Goal: Task Accomplishment & Management: Manage account settings

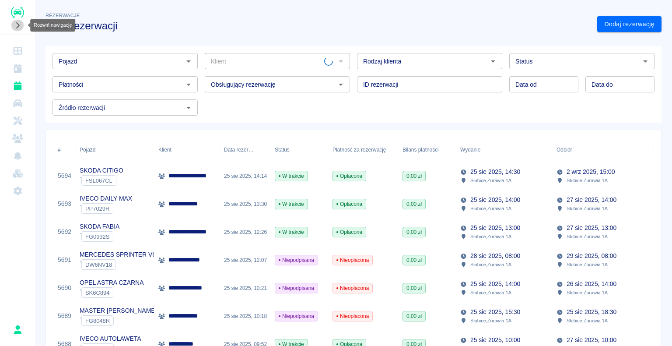
click at [16, 25] on icon "Rozwiń nawigację" at bounding box center [17, 25] width 9 height 7
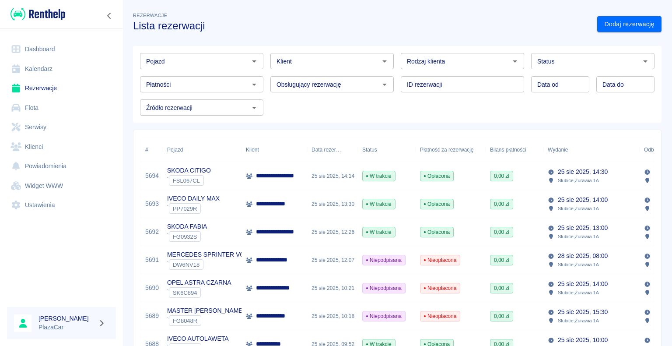
click at [53, 50] on link "Dashboard" at bounding box center [61, 49] width 109 height 20
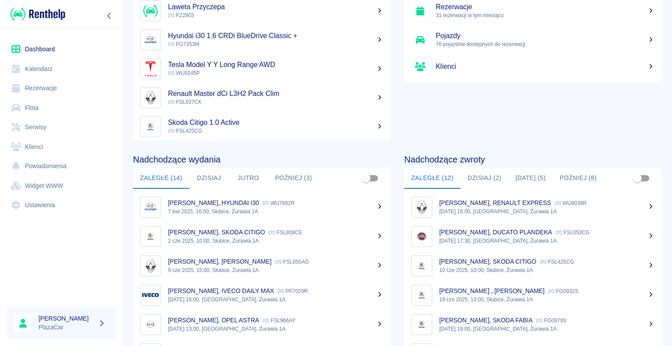
scroll to position [88, 0]
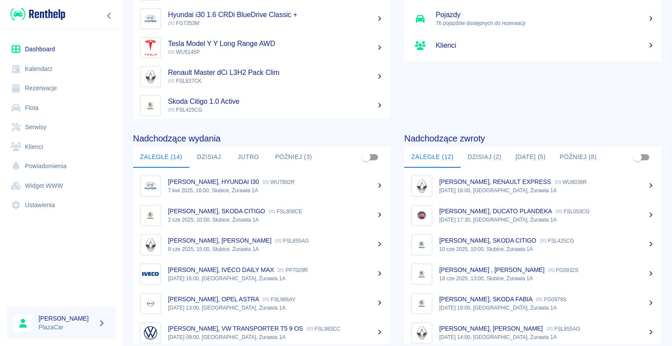
click at [476, 156] on button "Dzisiaj (2)" at bounding box center [485, 157] width 48 height 21
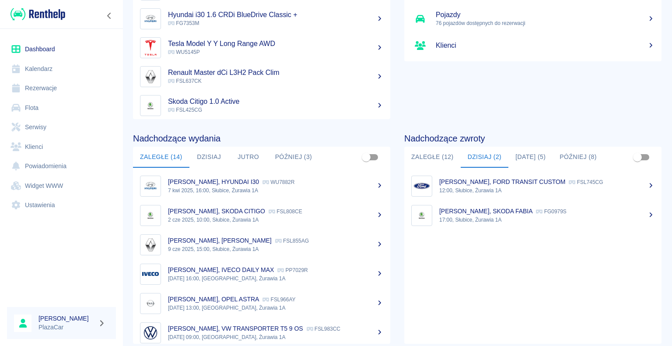
scroll to position [44, 0]
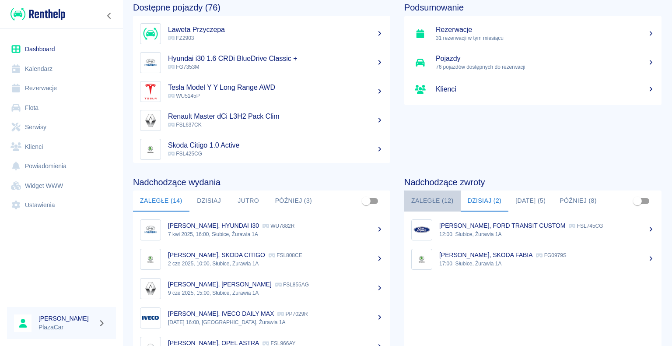
click at [431, 200] on button "Zaległe (12)" at bounding box center [432, 200] width 56 height 21
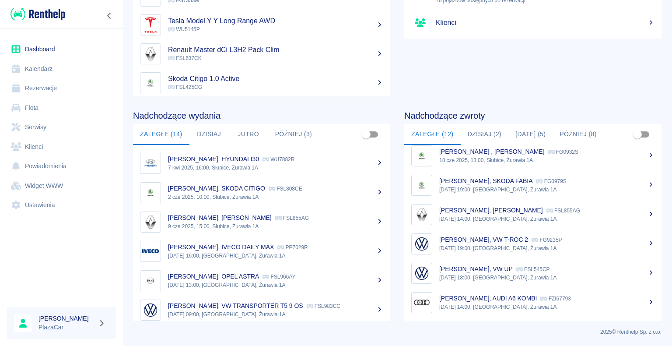
scroll to position [95, 0]
click at [465, 215] on p "[DATE] 14:00, [GEOGRAPHIC_DATA], Żurawia 1A" at bounding box center [546, 219] width 215 height 8
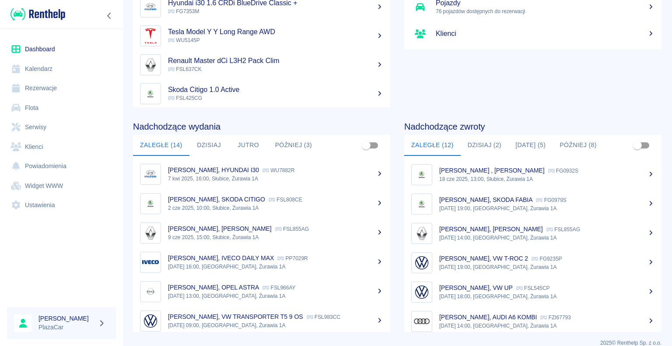
scroll to position [67, 0]
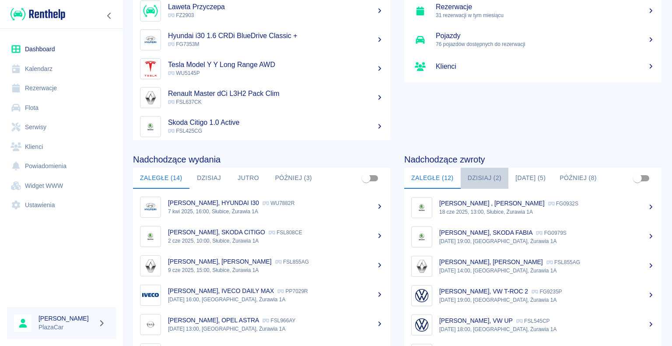
click at [483, 173] on button "Dzisiaj (2)" at bounding box center [485, 178] width 48 height 21
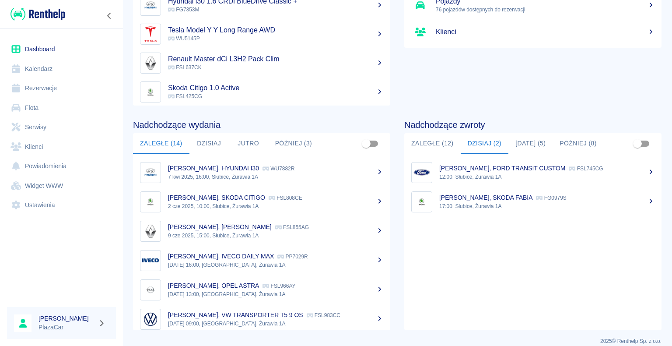
scroll to position [110, 0]
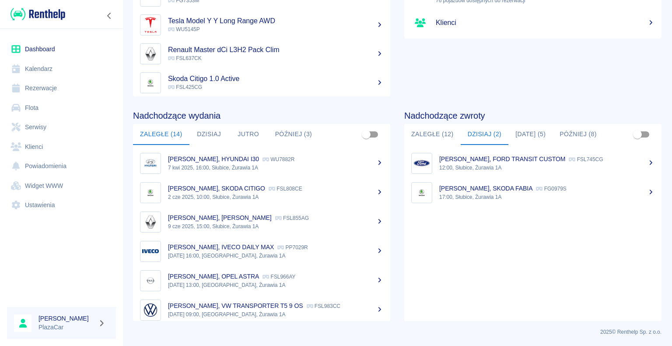
click at [461, 124] on button "Dzisiaj (2)" at bounding box center [485, 134] width 48 height 21
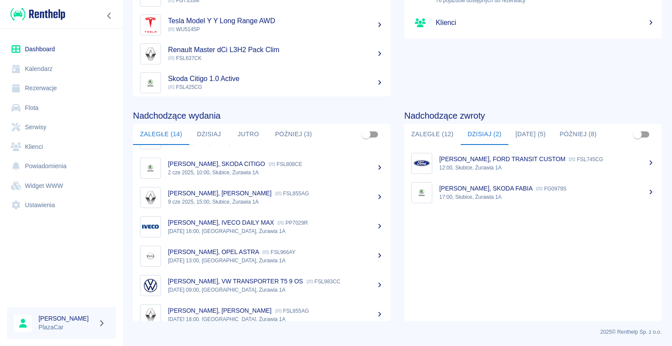
scroll to position [44, 0]
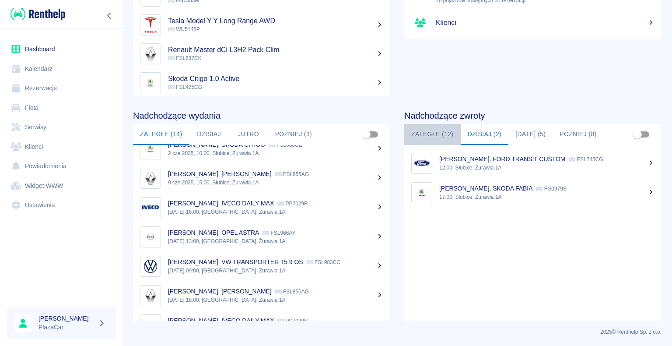
click at [435, 134] on button "Zaległe (12)" at bounding box center [432, 134] width 56 height 21
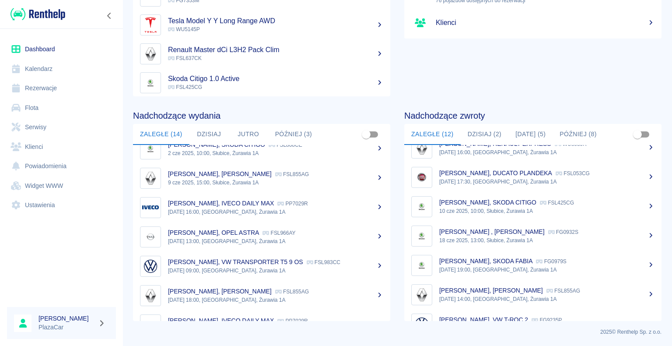
scroll to position [0, 0]
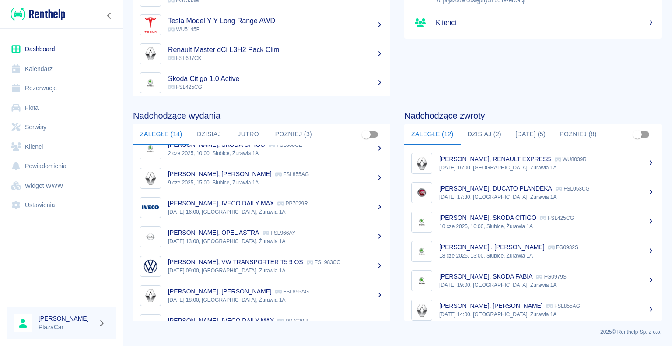
click at [404, 124] on button "Zaległe (12)" at bounding box center [432, 134] width 56 height 21
click at [44, 91] on link "Rezerwacje" at bounding box center [61, 88] width 109 height 20
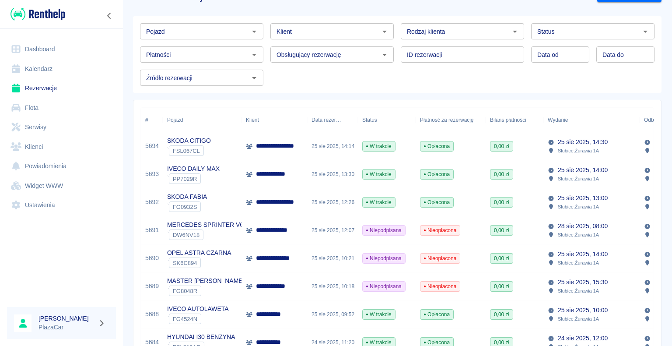
scroll to position [44, 0]
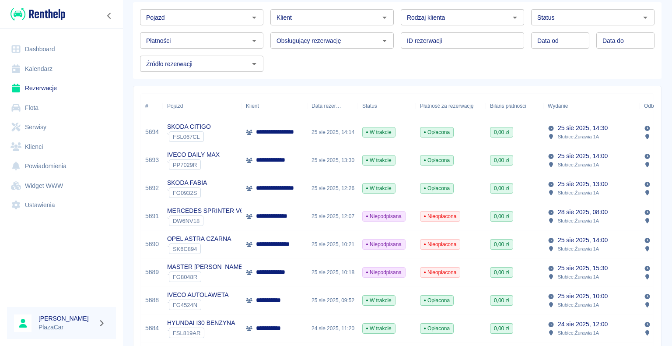
click at [271, 243] on p "**********" at bounding box center [278, 243] width 44 height 9
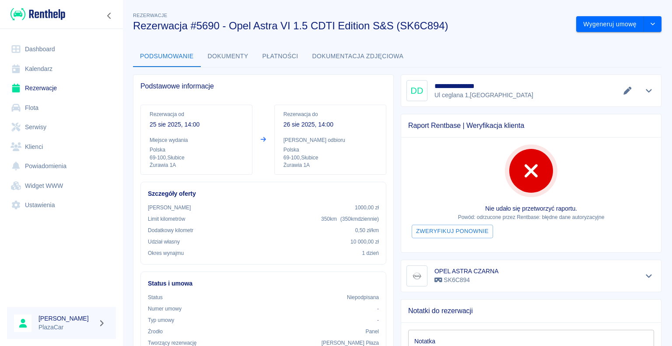
click at [41, 88] on link "Rezerwacje" at bounding box center [61, 88] width 109 height 20
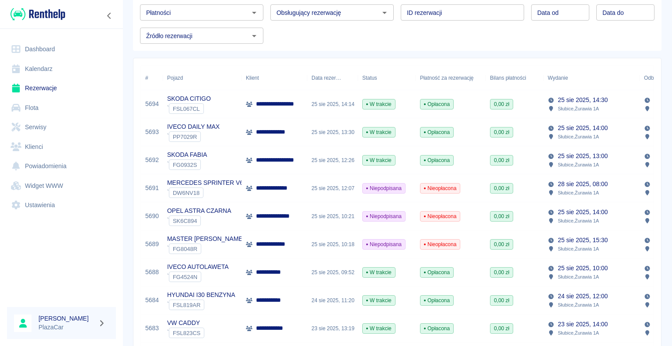
scroll to position [88, 0]
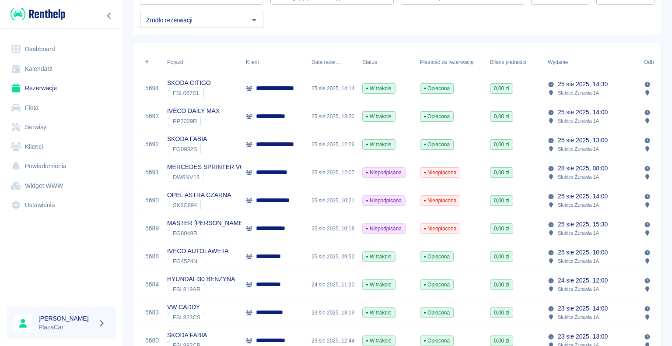
click at [239, 197] on div "OPEL ASTRA CZARNA ` SK6C894" at bounding box center [202, 200] width 79 height 28
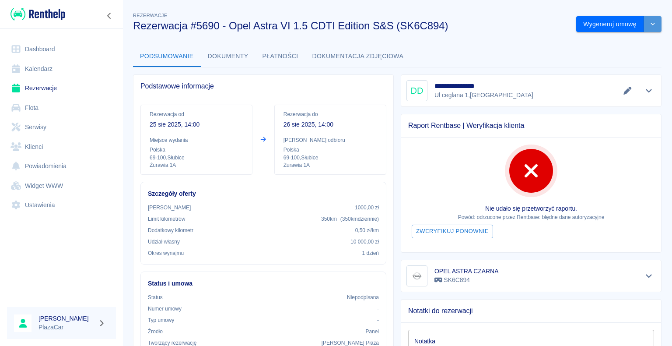
click at [651, 24] on icon "drop-down" at bounding box center [653, 24] width 4 height 3
click at [620, 70] on li "Anuluj rezerwację" at bounding box center [612, 71] width 71 height 14
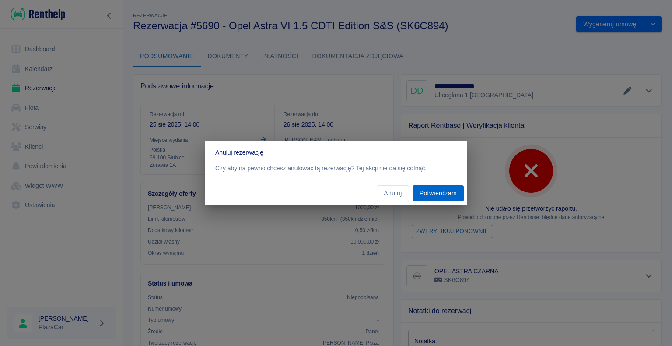
click at [434, 193] on button "Potwierdzam" at bounding box center [438, 193] width 51 height 16
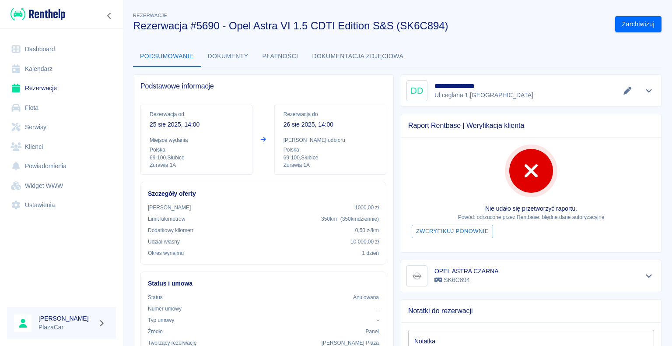
click at [40, 87] on link "Rezerwacje" at bounding box center [61, 88] width 109 height 20
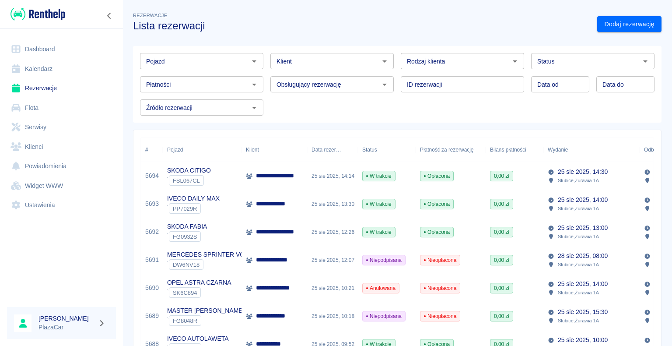
click at [640, 61] on icon "Otwórz" at bounding box center [645, 61] width 11 height 11
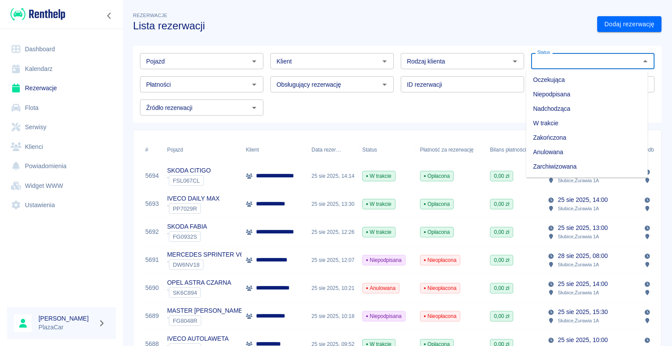
click at [577, 167] on li "Zarchiwizowana" at bounding box center [587, 166] width 122 height 14
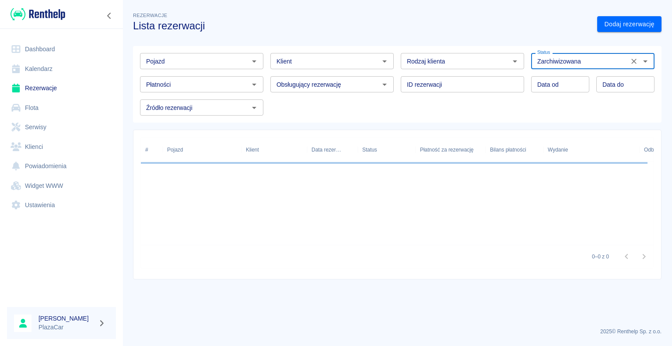
type input "Zarchiwizowana"
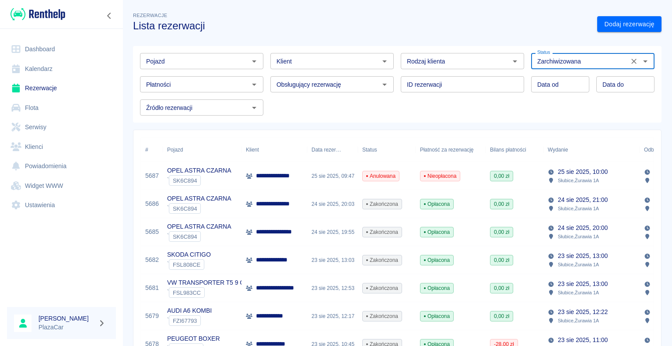
click at [252, 61] on icon "Otwórz" at bounding box center [254, 61] width 4 height 2
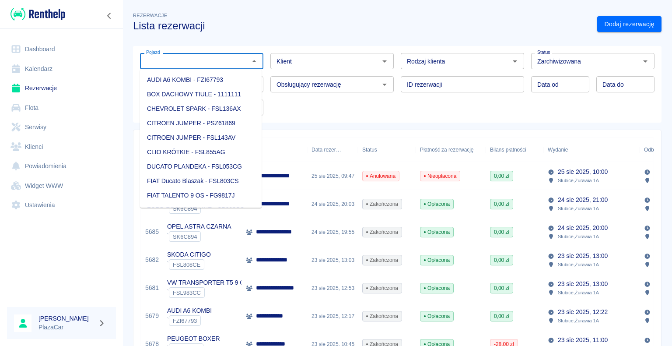
click at [217, 78] on li "AUDI A6 KOMBI - FZI67793" at bounding box center [201, 80] width 122 height 14
type input "AUDI A6 KOMBI - FZI67793"
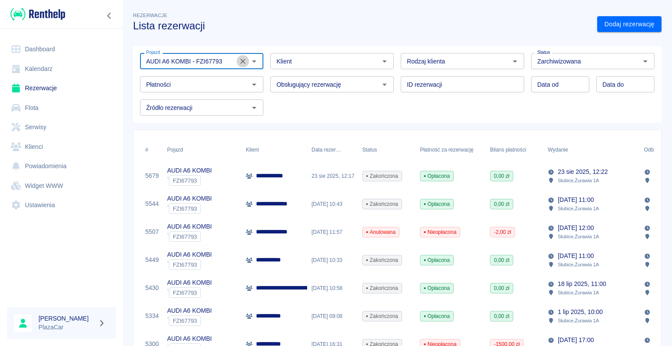
click at [241, 60] on icon "Wyczyść" at bounding box center [242, 61] width 5 height 5
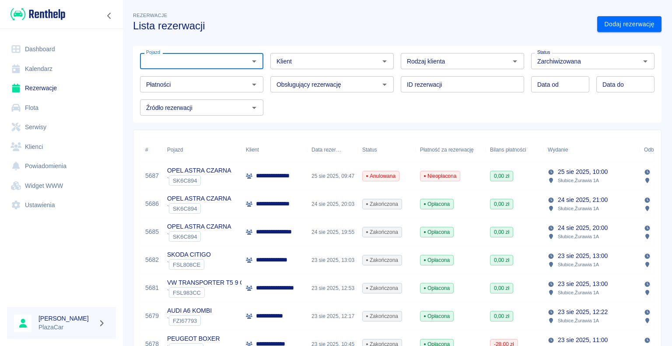
click at [44, 48] on link "Dashboard" at bounding box center [61, 49] width 109 height 20
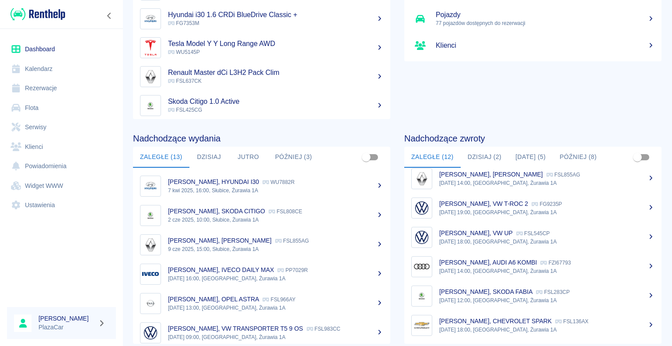
scroll to position [139, 0]
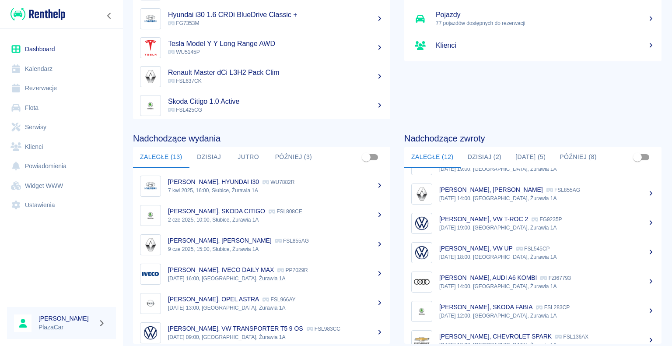
click at [463, 282] on p "[DATE] 14:00, [GEOGRAPHIC_DATA], Żurawia 1A" at bounding box center [546, 286] width 215 height 8
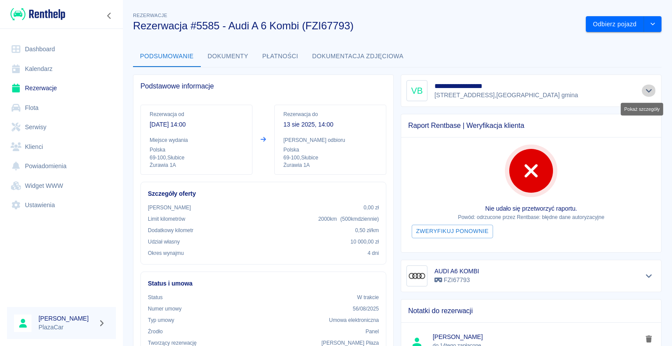
click at [644, 91] on icon "Pokaż szczegóły" at bounding box center [649, 91] width 10 height 8
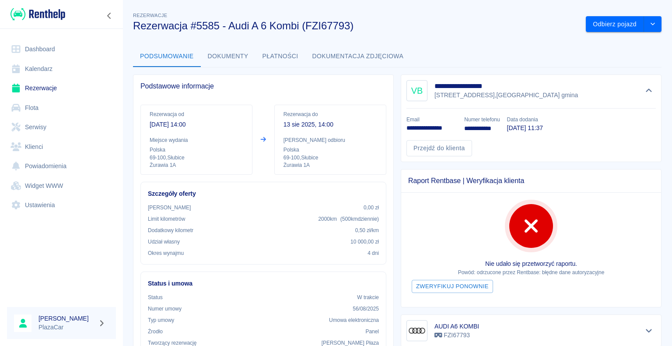
click at [44, 88] on link "Rezerwacje" at bounding box center [61, 88] width 109 height 20
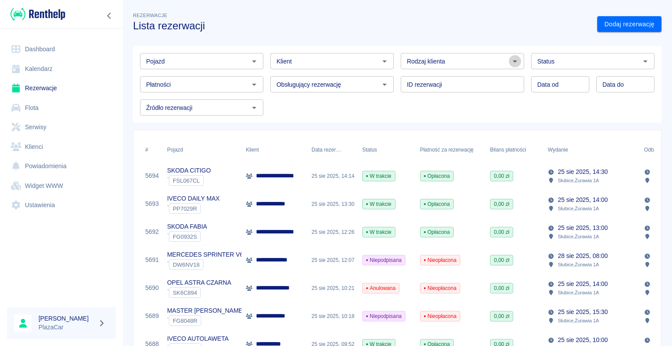
click at [513, 61] on icon "Otwórz" at bounding box center [515, 61] width 4 height 2
click at [493, 77] on li "Osoba prywatna" at bounding box center [459, 80] width 122 height 14
type input "Osoba prywatna"
click at [604, 25] on link "Dodaj rezerwację" at bounding box center [629, 24] width 64 height 16
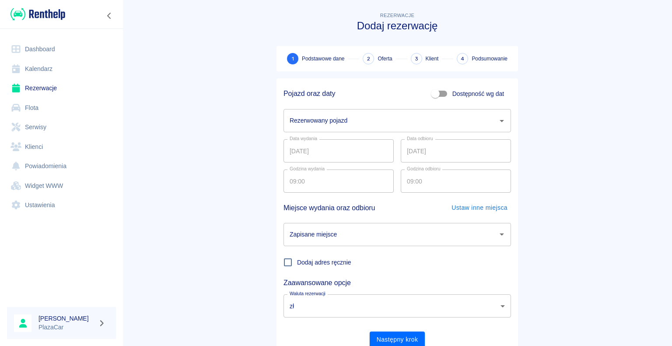
click at [500, 121] on icon "Otwórz" at bounding box center [502, 121] width 4 height 2
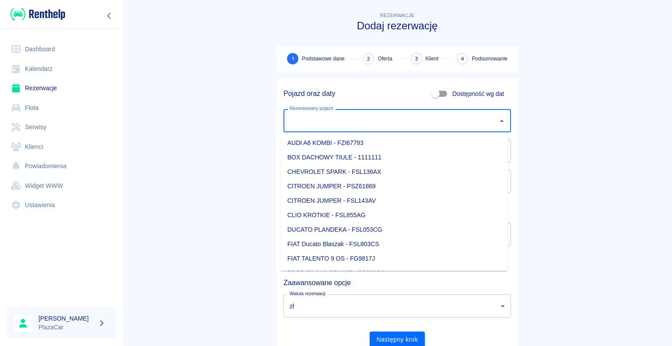
click at [417, 139] on li "AUDI A6 KOMBI - FZI67793" at bounding box center [395, 143] width 228 height 14
type input "AUDI A6 KOMBI - FZI67793"
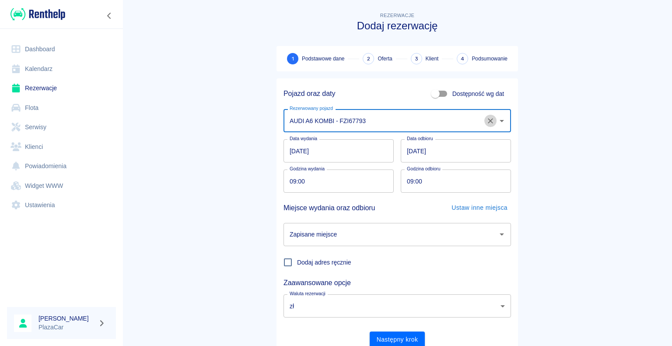
click at [486, 119] on icon "Wyczyść" at bounding box center [490, 120] width 9 height 9
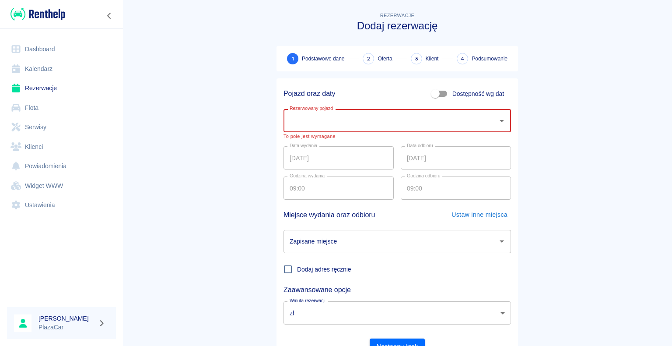
click at [250, 111] on main "Rezerwacje Dodaj rezerwację 1 Podstawowe dane 2 Oferta 3 Klient 4 Podsumowanie …" at bounding box center [398, 186] width 550 height 351
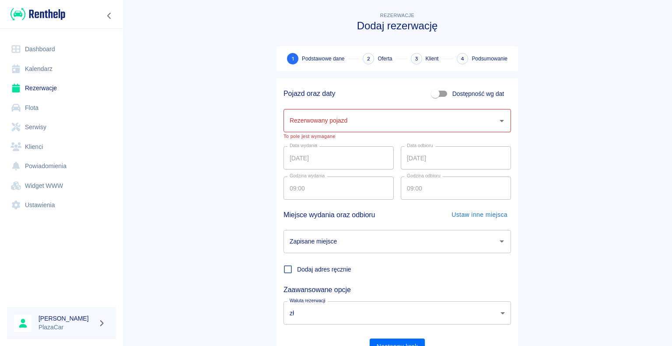
click at [48, 87] on link "Rezerwacje" at bounding box center [61, 88] width 109 height 20
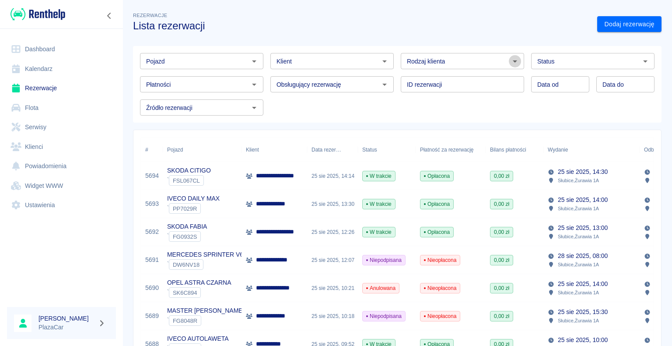
click at [510, 61] on icon "Otwórz" at bounding box center [515, 61] width 11 height 11
click at [492, 77] on li "Osoba prywatna" at bounding box center [459, 80] width 122 height 14
type input "Osoba prywatna"
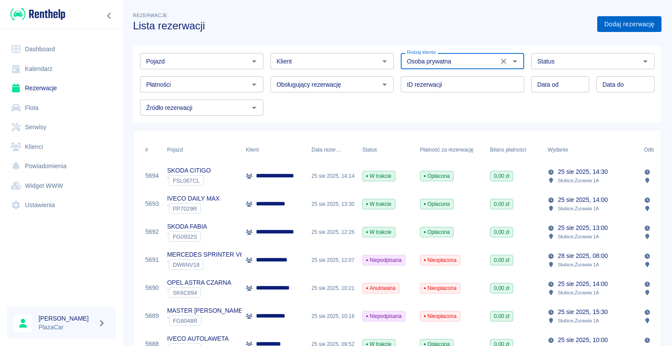
click at [607, 24] on link "Dodaj rezerwację" at bounding box center [629, 24] width 64 height 16
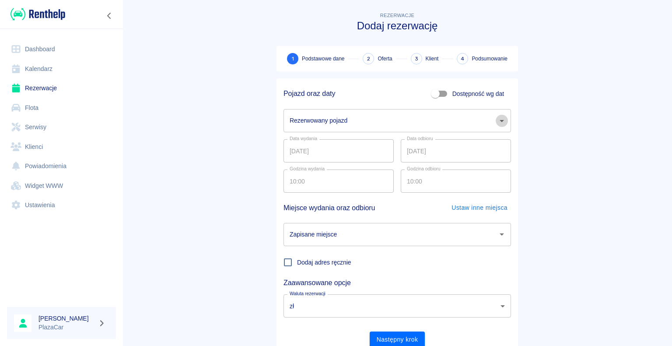
click at [498, 122] on icon "Otwórz" at bounding box center [502, 121] width 11 height 11
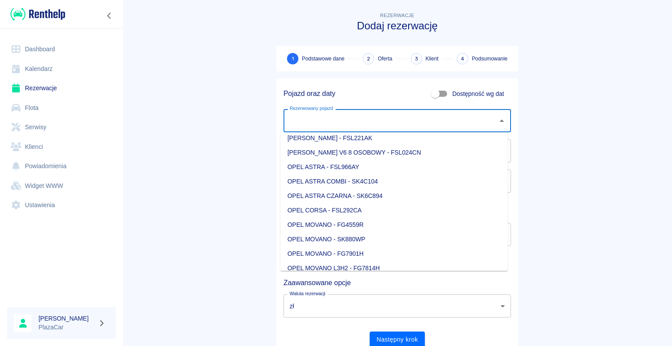
scroll to position [569, 0]
click at [403, 193] on li "OPEL ASTRA CZARNA - SK6C894" at bounding box center [395, 195] width 228 height 14
type input "OPEL ASTRA CZARNA - SK6C894"
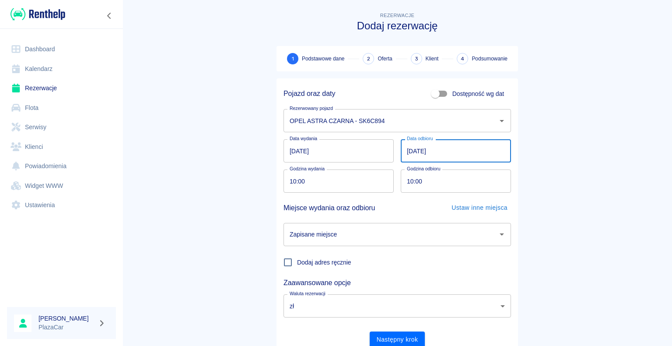
click at [410, 150] on input "[DATE]" at bounding box center [456, 150] width 110 height 23
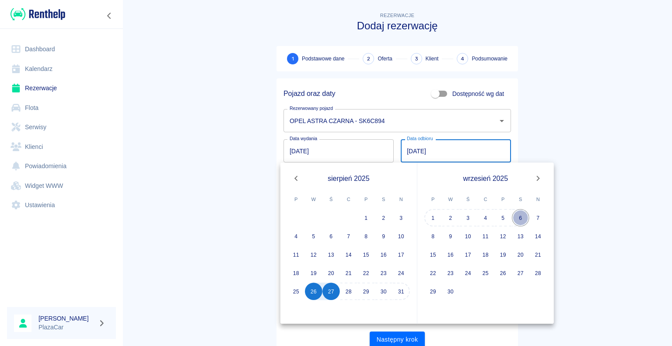
click at [518, 218] on button "6" at bounding box center [521, 218] width 18 height 18
type input "[DATE]"
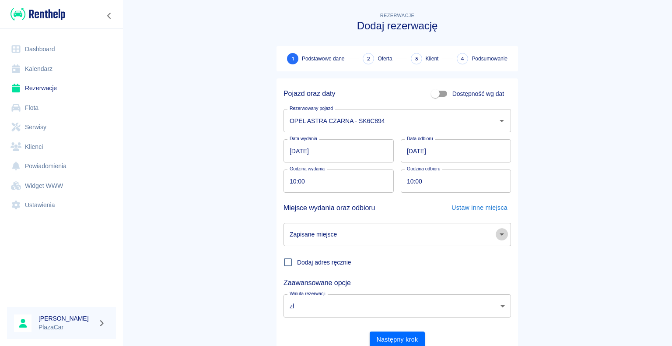
click at [497, 235] on icon "Otwórz" at bounding box center [502, 234] width 11 height 11
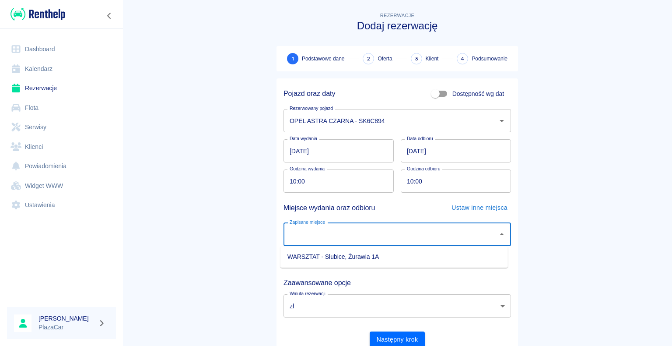
click at [442, 255] on li "WARSZTAT - Słubice, Żurawia 1A" at bounding box center [395, 256] width 228 height 14
type input "WARSZTAT - Słubice, Żurawia 1A"
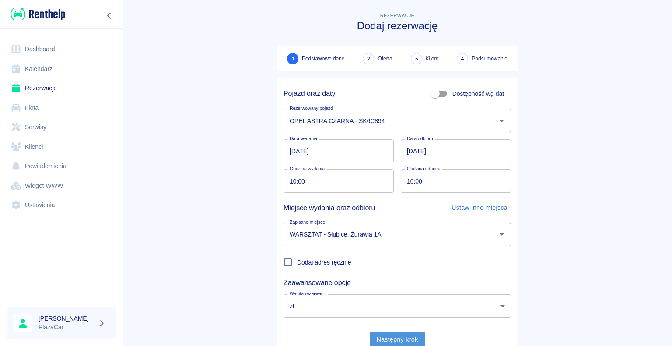
click at [395, 338] on button "Następny krok" at bounding box center [398, 339] width 56 height 16
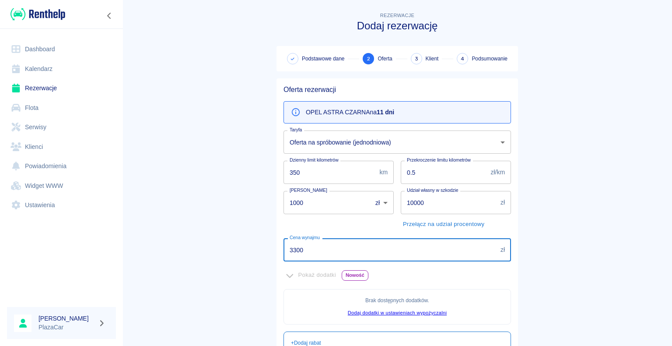
click at [300, 250] on input "3300" at bounding box center [391, 249] width 214 height 23
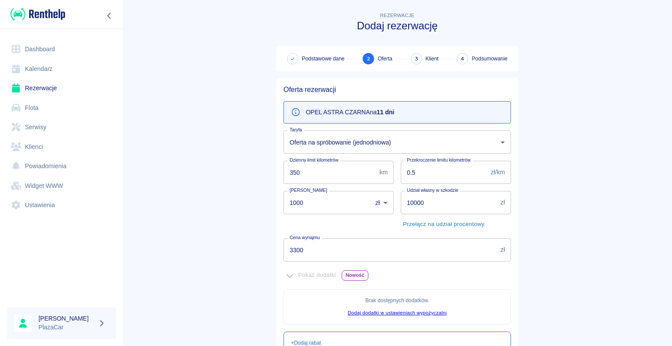
click at [249, 235] on main "Rezerwacje Dodaj rezerwację Podstawowe dane 2 Oferta 3 Klient 4 Podsumowanie Of…" at bounding box center [398, 246] width 550 height 470
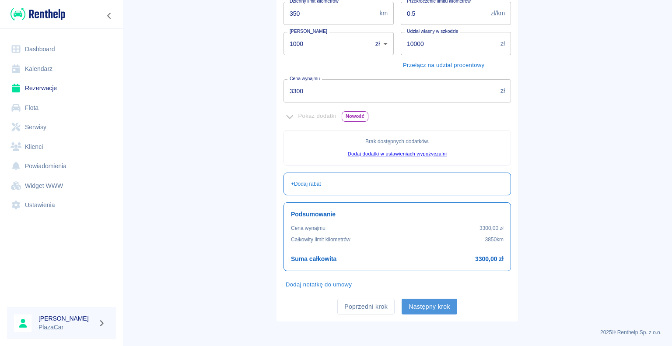
click at [420, 305] on button "Następny krok" at bounding box center [430, 306] width 56 height 16
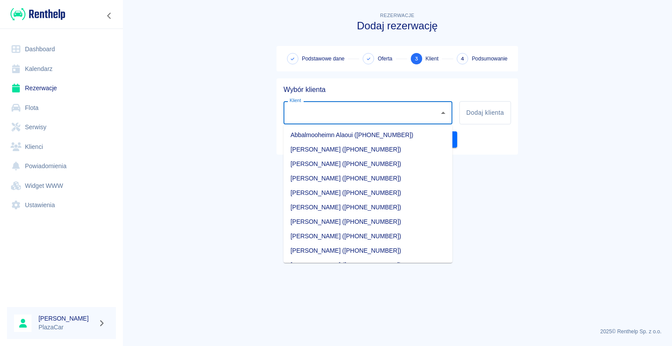
click at [299, 111] on div "Klient Klient" at bounding box center [368, 112] width 169 height 23
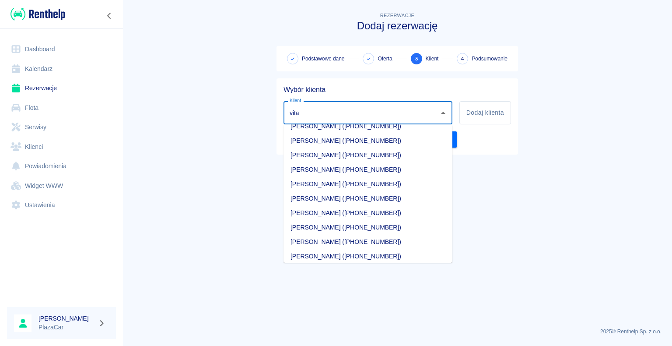
scroll to position [13, 0]
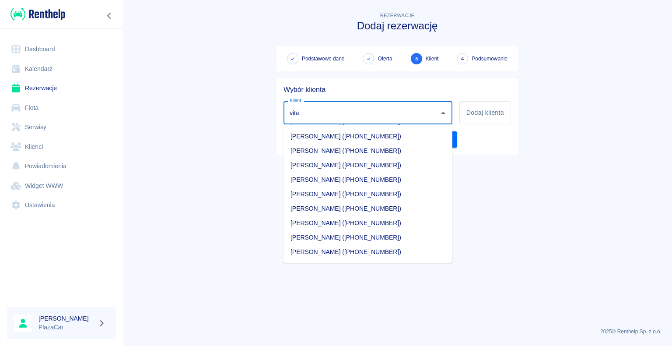
click at [333, 252] on li "[PERSON_NAME] ([PHONE_NUMBER])" at bounding box center [368, 252] width 169 height 14
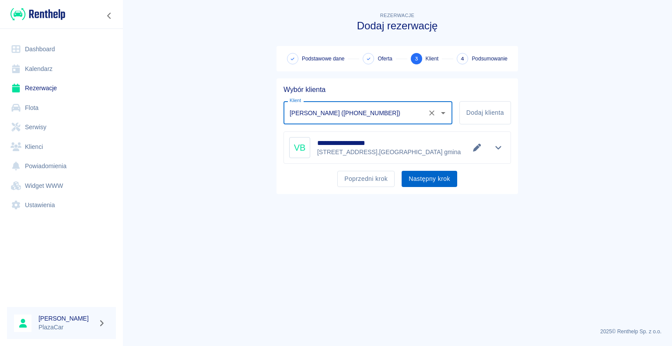
type input "[PERSON_NAME] ([PHONE_NUMBER])"
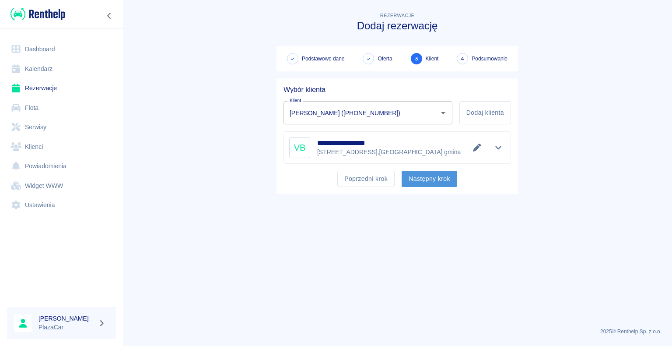
click at [421, 180] on button "Następny krok" at bounding box center [430, 179] width 56 height 16
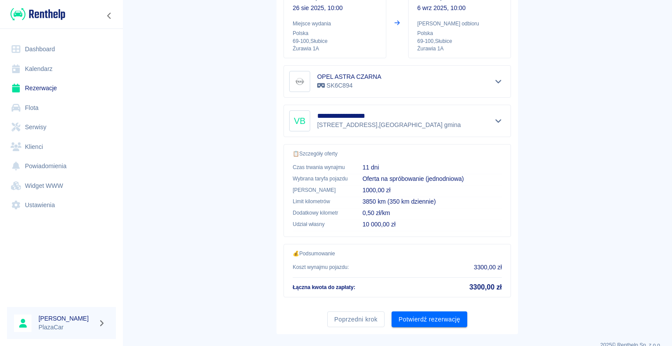
scroll to position [125, 0]
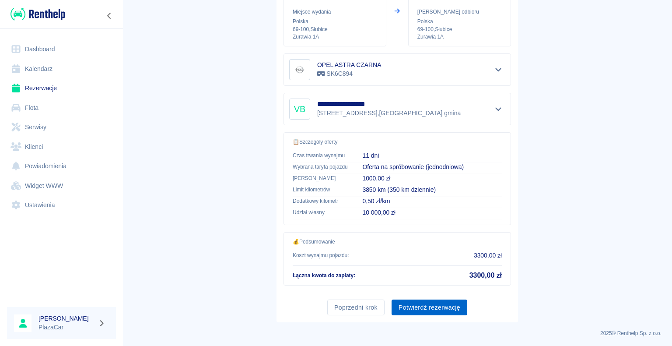
click at [425, 303] on button "Potwierdź rezerwację" at bounding box center [430, 307] width 76 height 16
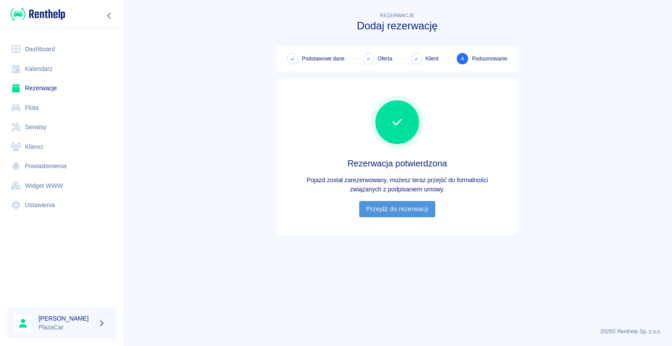
click at [397, 207] on link "Przejdź do rezerwacji" at bounding box center [397, 209] width 76 height 16
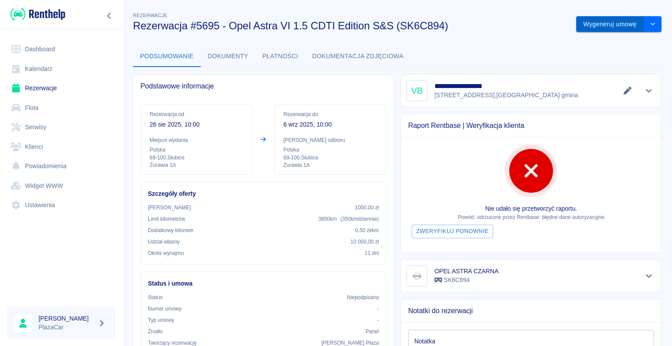
click at [594, 23] on button "Wygeneruj umowę" at bounding box center [610, 24] width 68 height 16
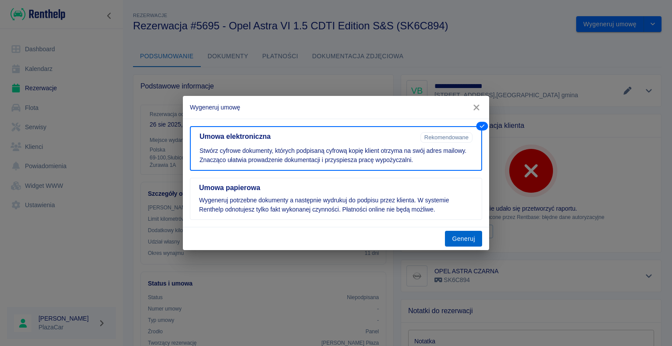
click at [470, 238] on button "Generuj" at bounding box center [463, 239] width 37 height 16
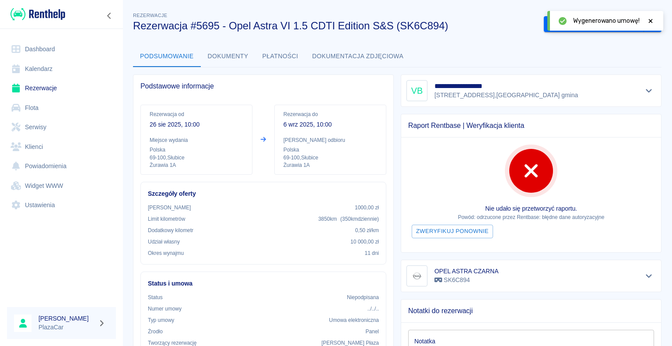
click at [650, 21] on icon at bounding box center [651, 21] width 4 height 4
click at [591, 21] on button "Podpisz umowę elektroniczną" at bounding box center [594, 24] width 100 height 16
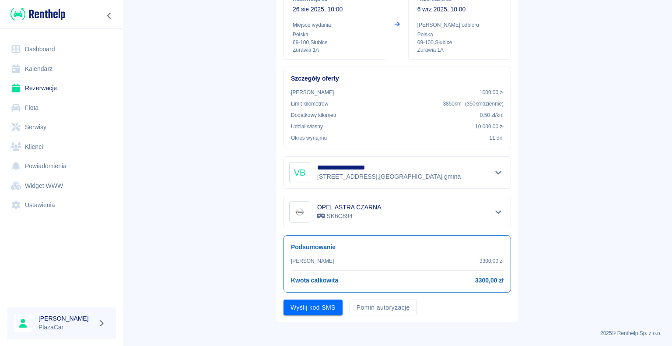
scroll to position [102, 0]
click at [376, 303] on button "Pomiń autoryzację" at bounding box center [383, 307] width 67 height 16
click at [319, 306] on button "Podpisz umowę" at bounding box center [314, 307] width 60 height 16
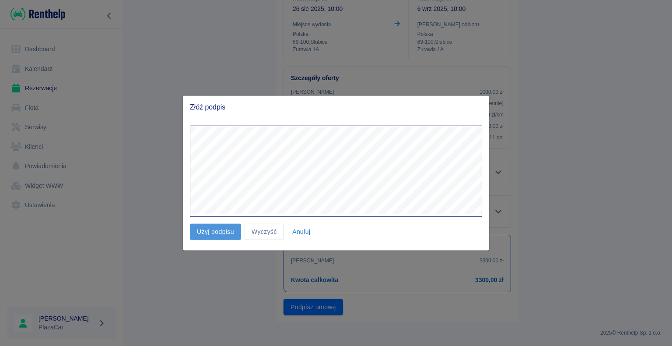
click at [214, 230] on button "Użyj podpisu" at bounding box center [215, 232] width 51 height 16
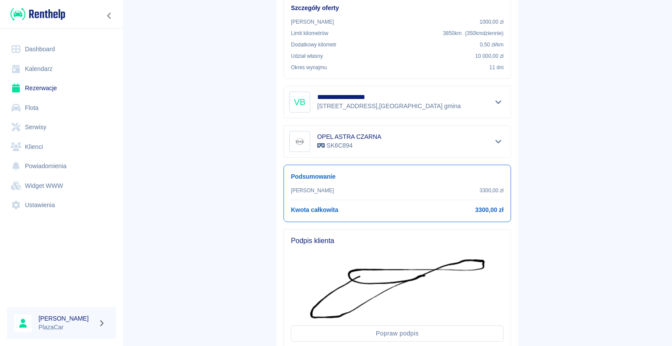
scroll to position [233, 0]
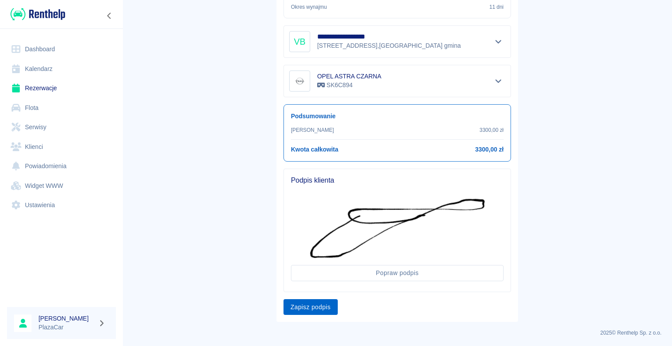
click at [306, 303] on button "Zapisz podpis" at bounding box center [311, 307] width 54 height 16
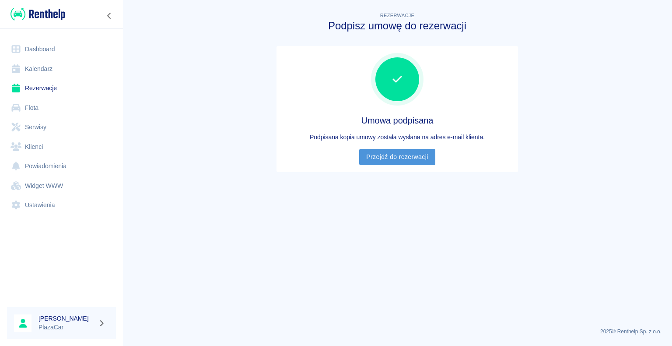
click at [397, 154] on link "Przejdź do rezerwacji" at bounding box center [397, 157] width 76 height 16
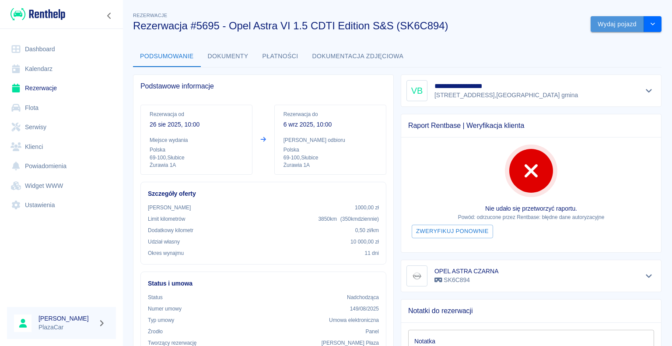
click at [600, 20] on button "Wydaj pojazd" at bounding box center [617, 24] width 53 height 16
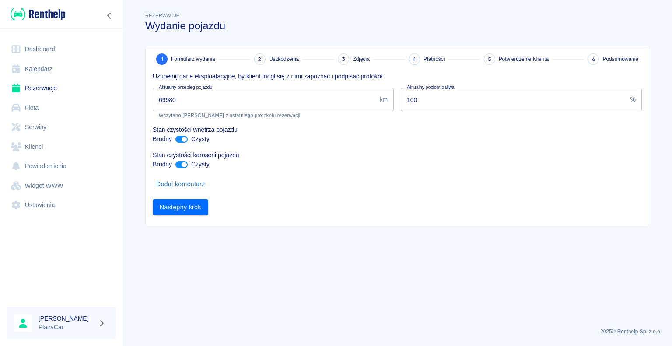
click at [176, 99] on input "69980" at bounding box center [264, 99] width 223 height 23
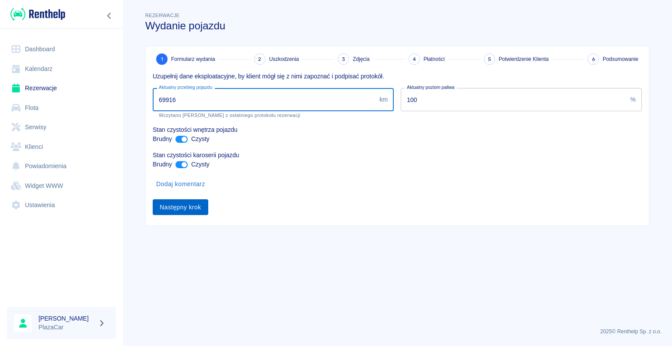
type input "69916"
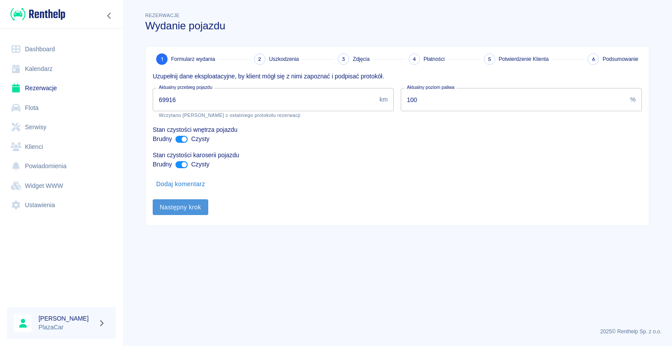
click at [177, 204] on button "Następny krok" at bounding box center [181, 207] width 56 height 16
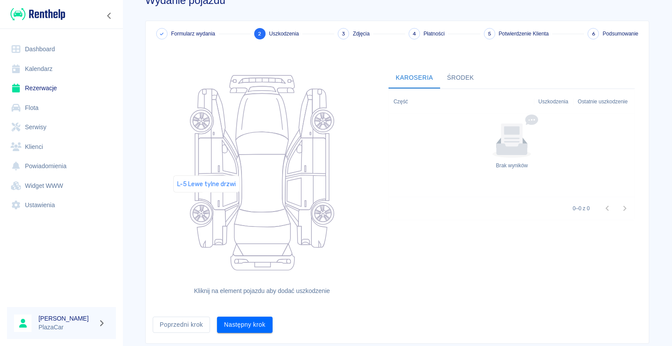
scroll to position [48, 0]
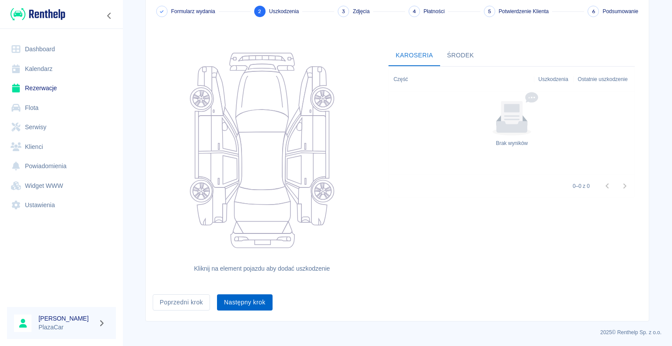
click at [241, 299] on button "Następny krok" at bounding box center [245, 302] width 56 height 16
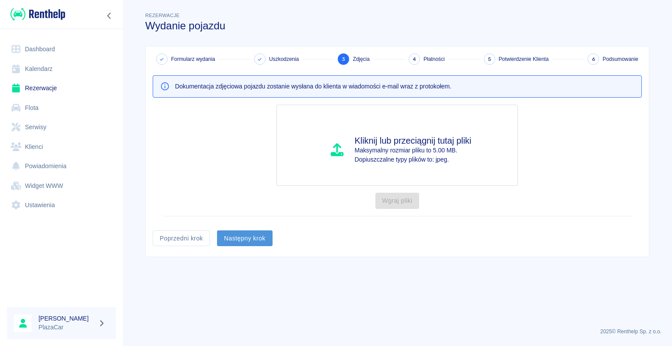
click at [247, 238] on button "Następny krok" at bounding box center [245, 238] width 56 height 16
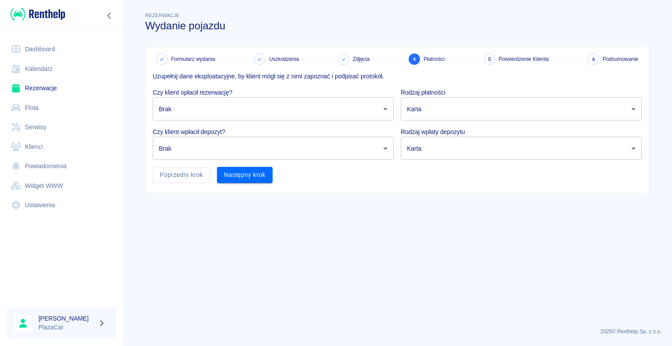
click at [382, 107] on body "Używamy plików Cookies, by zapewnić Ci najlepsze możliwe doświadczenie. Aby dow…" at bounding box center [336, 173] width 672 height 346
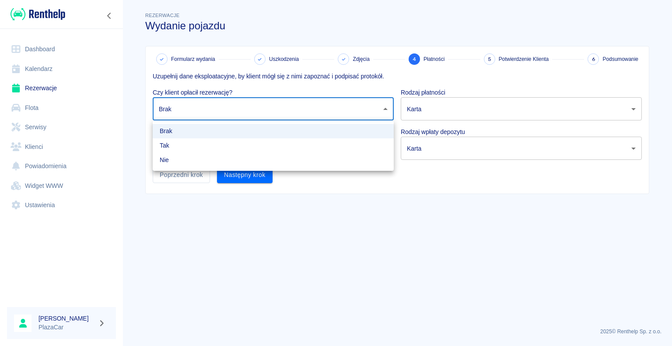
click at [308, 145] on li "Tak" at bounding box center [273, 145] width 241 height 14
type input "true"
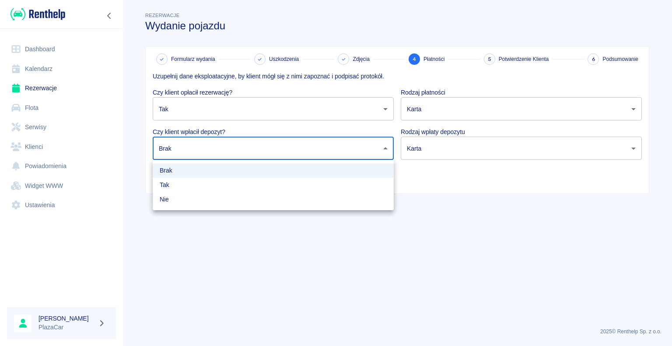
click at [313, 146] on body "Używamy plików Cookies, by zapewnić Ci najlepsze możliwe doświadczenie. Aby dow…" at bounding box center [336, 173] width 672 height 346
click at [254, 180] on li "Tak" at bounding box center [273, 185] width 241 height 14
type input "true"
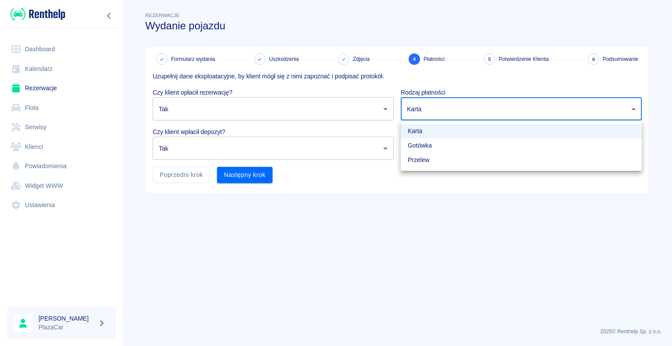
click at [632, 108] on body "Używamy plików Cookies, by zapewnić Ci najlepsze możliwe doświadczenie. Aby dow…" at bounding box center [336, 173] width 672 height 346
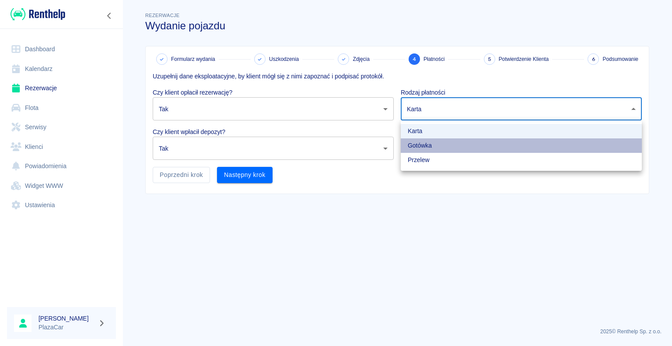
click at [597, 143] on li "Gotówka" at bounding box center [521, 145] width 241 height 14
type input "cash"
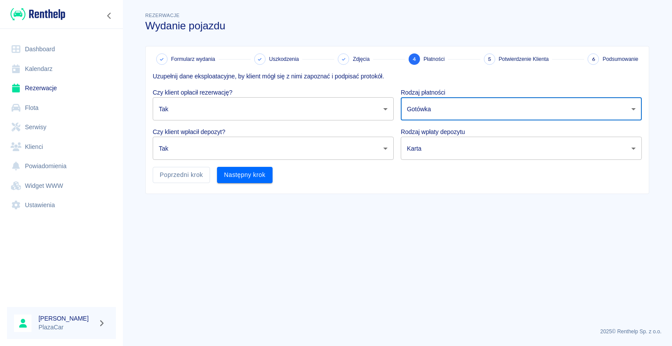
click at [635, 147] on body "Używamy plików Cookies, by zapewnić Ci najlepsze możliwe doświadczenie. Aby dow…" at bounding box center [336, 173] width 672 height 346
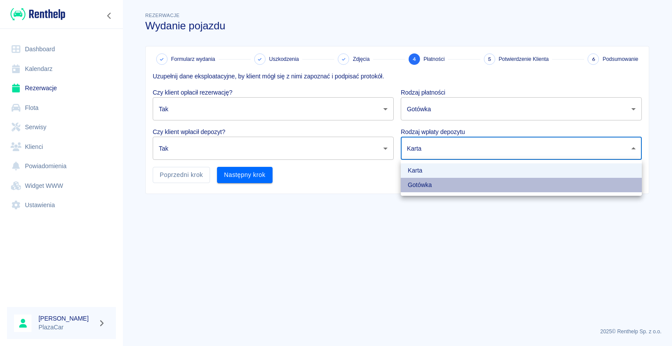
click at [531, 186] on li "Gotówka" at bounding box center [521, 185] width 241 height 14
type input "cash"
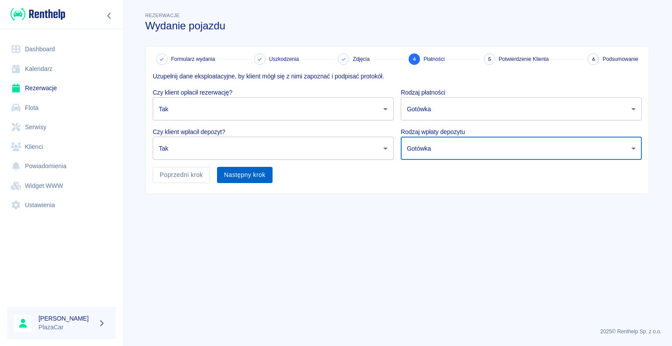
click at [243, 171] on button "Następny krok" at bounding box center [245, 175] width 56 height 16
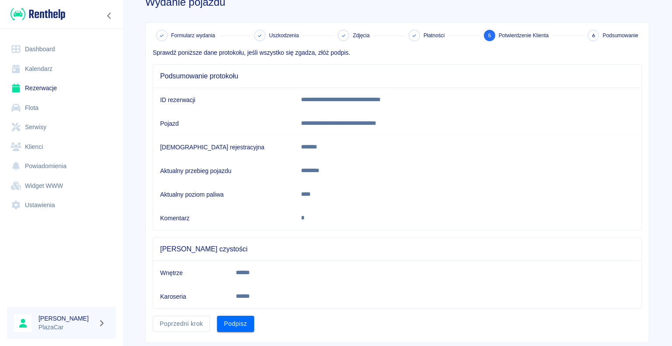
scroll to position [44, 0]
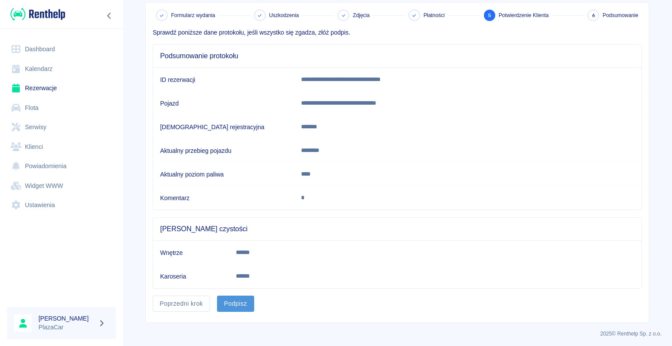
click at [228, 300] on button "Podpisz" at bounding box center [235, 303] width 37 height 16
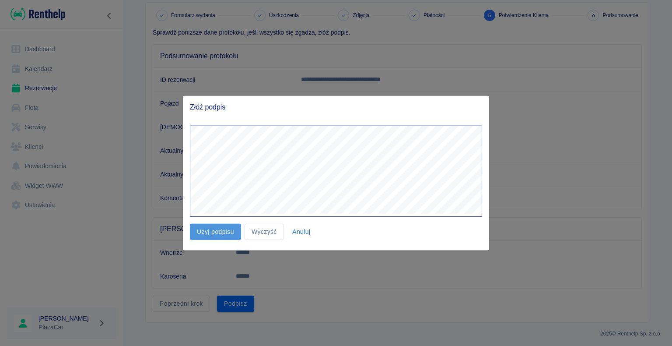
click at [214, 232] on button "Użyj podpisu" at bounding box center [215, 232] width 51 height 16
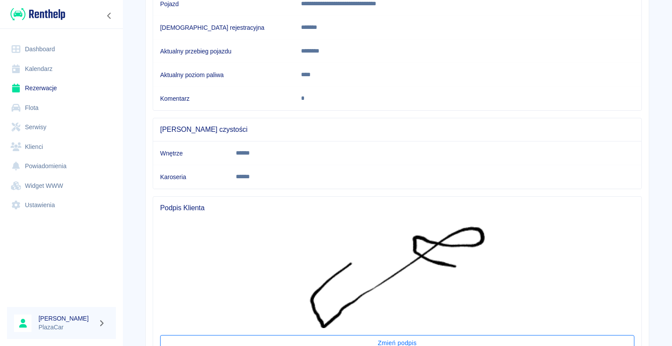
scroll to position [217, 0]
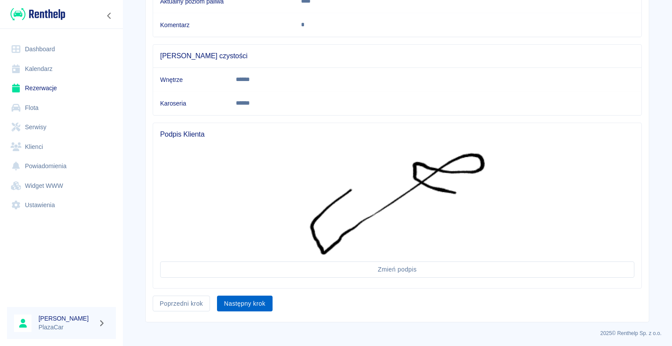
click at [241, 300] on button "Następny krok" at bounding box center [245, 303] width 56 height 16
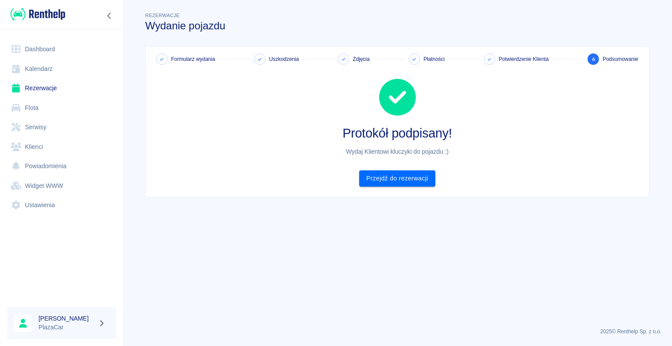
scroll to position [0, 0]
click at [399, 176] on link "Przejdź do rezerwacji" at bounding box center [397, 178] width 76 height 16
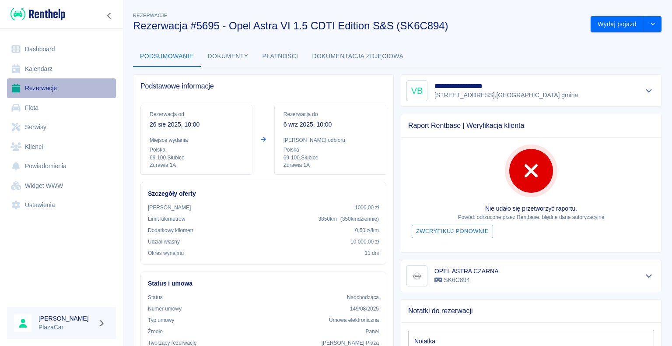
click at [47, 87] on link "Rezerwacje" at bounding box center [61, 88] width 109 height 20
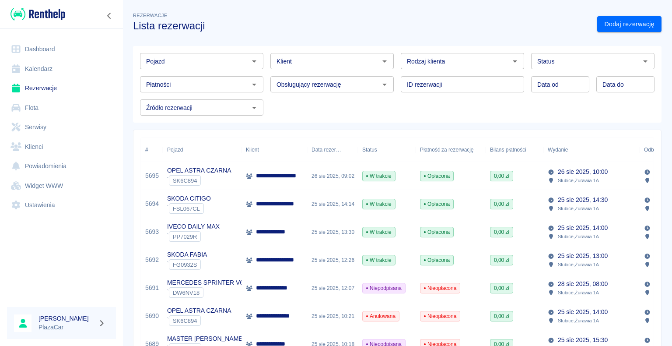
click at [355, 179] on div "26 sie 2025, 09:02" at bounding box center [332, 176] width 51 height 28
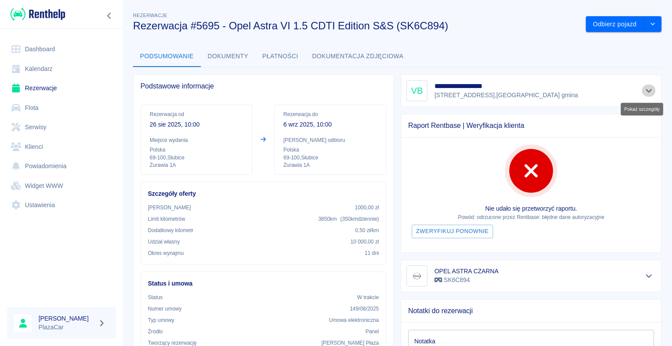
click at [646, 90] on icon "Pokaż szczegóły" at bounding box center [649, 91] width 10 height 8
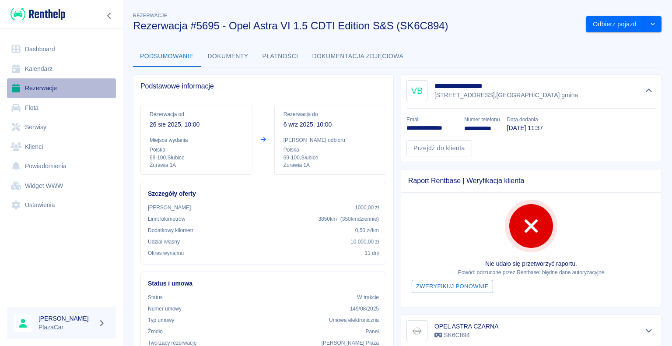
click at [38, 88] on link "Rezerwacje" at bounding box center [61, 88] width 109 height 20
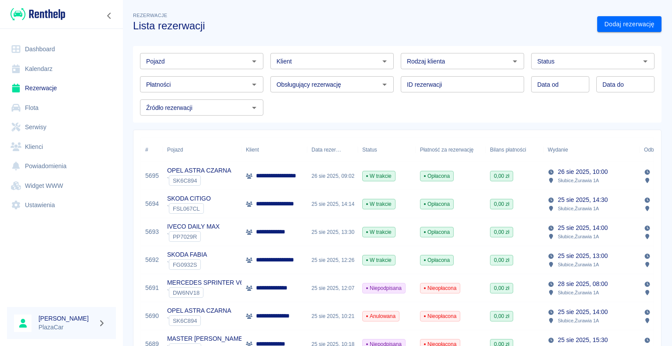
click at [640, 62] on icon "Otwórz" at bounding box center [645, 61] width 11 height 11
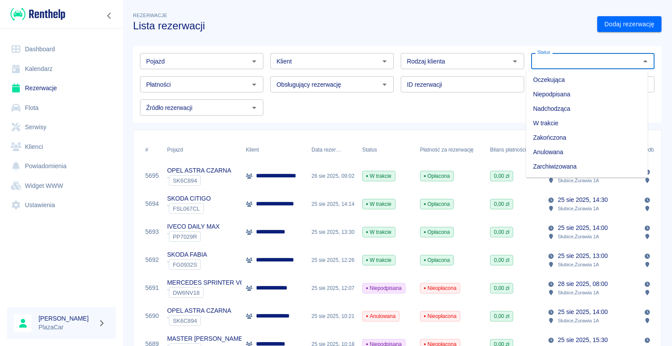
click at [579, 167] on li "Zarchiwizowana" at bounding box center [587, 166] width 122 height 14
type input "Zarchiwizowana"
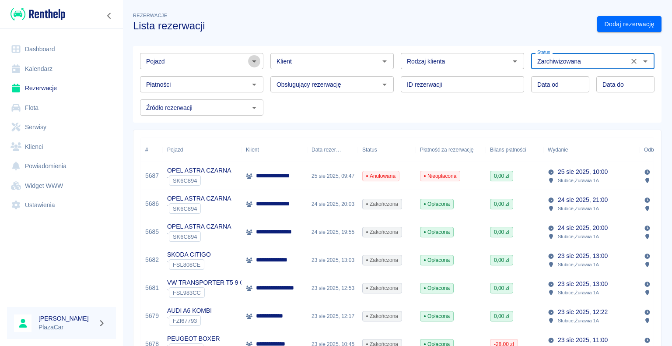
click at [252, 60] on icon "Otwórz" at bounding box center [254, 61] width 4 height 2
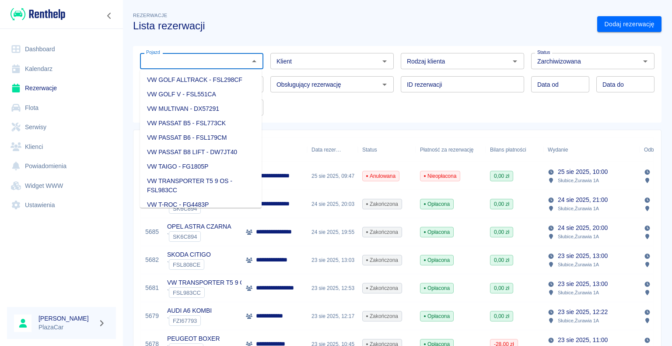
scroll to position [1357, 0]
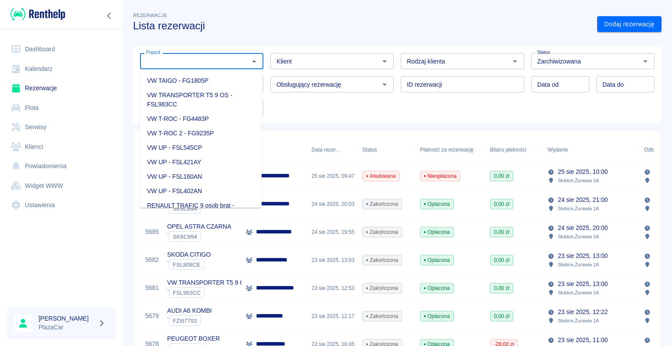
click at [225, 112] on li "VW TRANSPORTER T5 9 OS - FSL983CC" at bounding box center [201, 100] width 122 height 24
type input "VW TRANSPORTER T5 9 OS - FSL983CC"
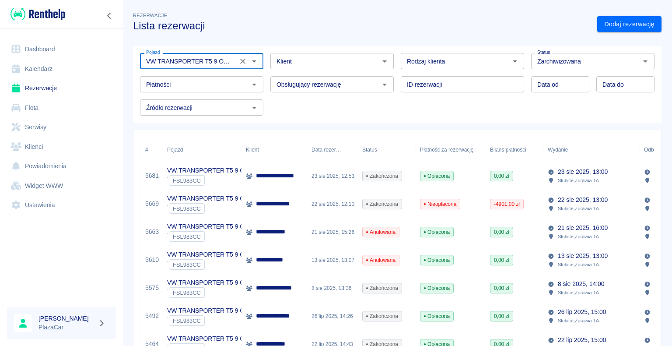
click at [305, 202] on div "**********" at bounding box center [275, 204] width 66 height 28
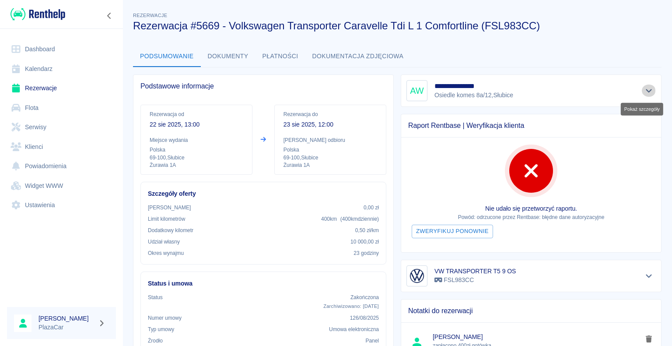
click at [646, 91] on icon "Pokaż szczegóły" at bounding box center [649, 91] width 6 height 4
